Goal: Navigation & Orientation: Find specific page/section

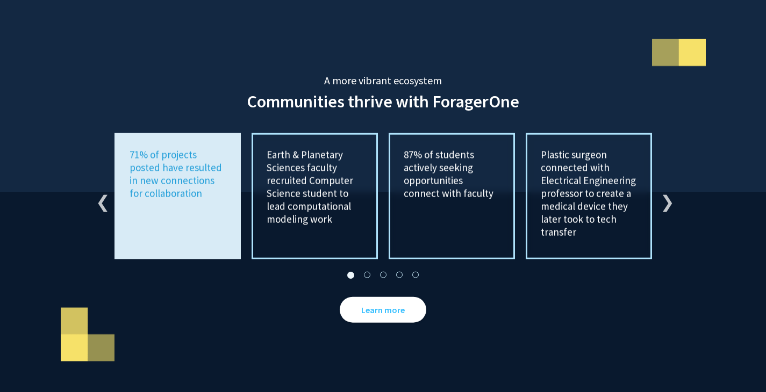
scroll to position [1976, 0]
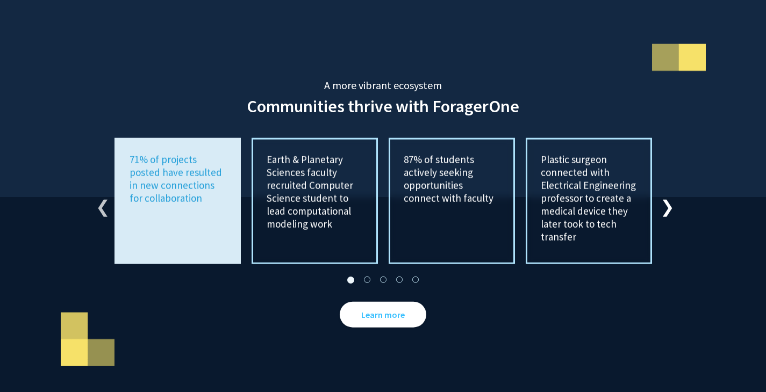
click at [661, 198] on button "Next" at bounding box center [665, 201] width 11 height 11
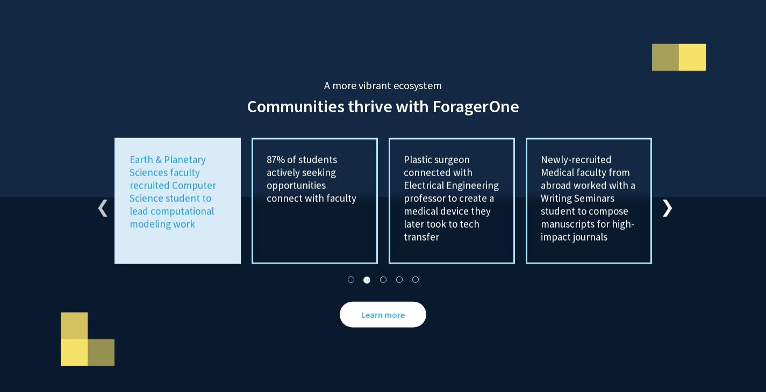
click at [661, 198] on button "Next" at bounding box center [665, 201] width 11 height 11
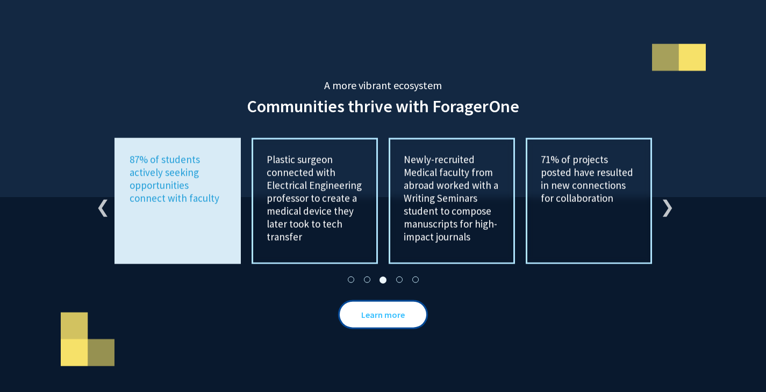
click at [408, 302] on link "Learn more" at bounding box center [383, 315] width 86 height 26
click at [103, 196] on button "Previous" at bounding box center [101, 201] width 11 height 11
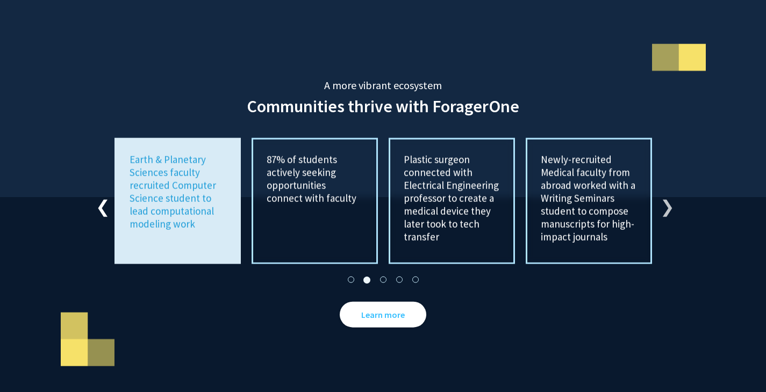
click at [103, 196] on button "Previous" at bounding box center [101, 201] width 11 height 11
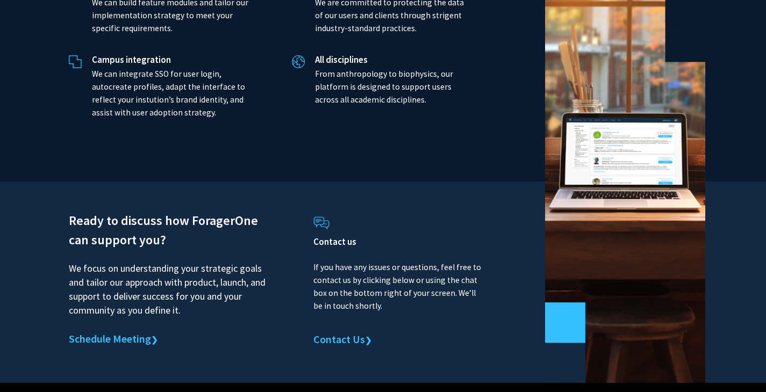
scroll to position [2535, 0]
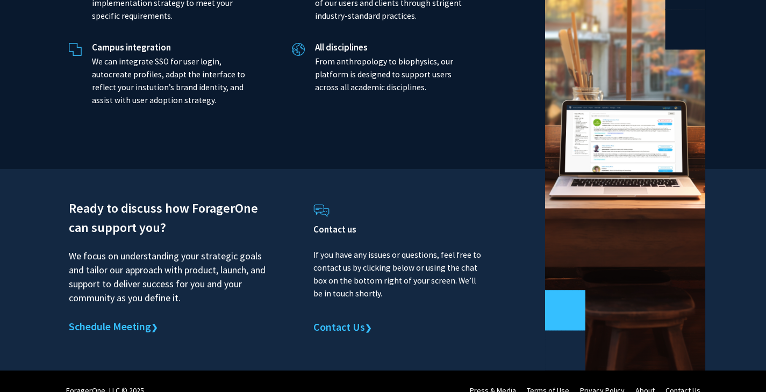
click at [651, 386] on link "About" at bounding box center [644, 391] width 19 height 10
